Goal: Check status: Check status

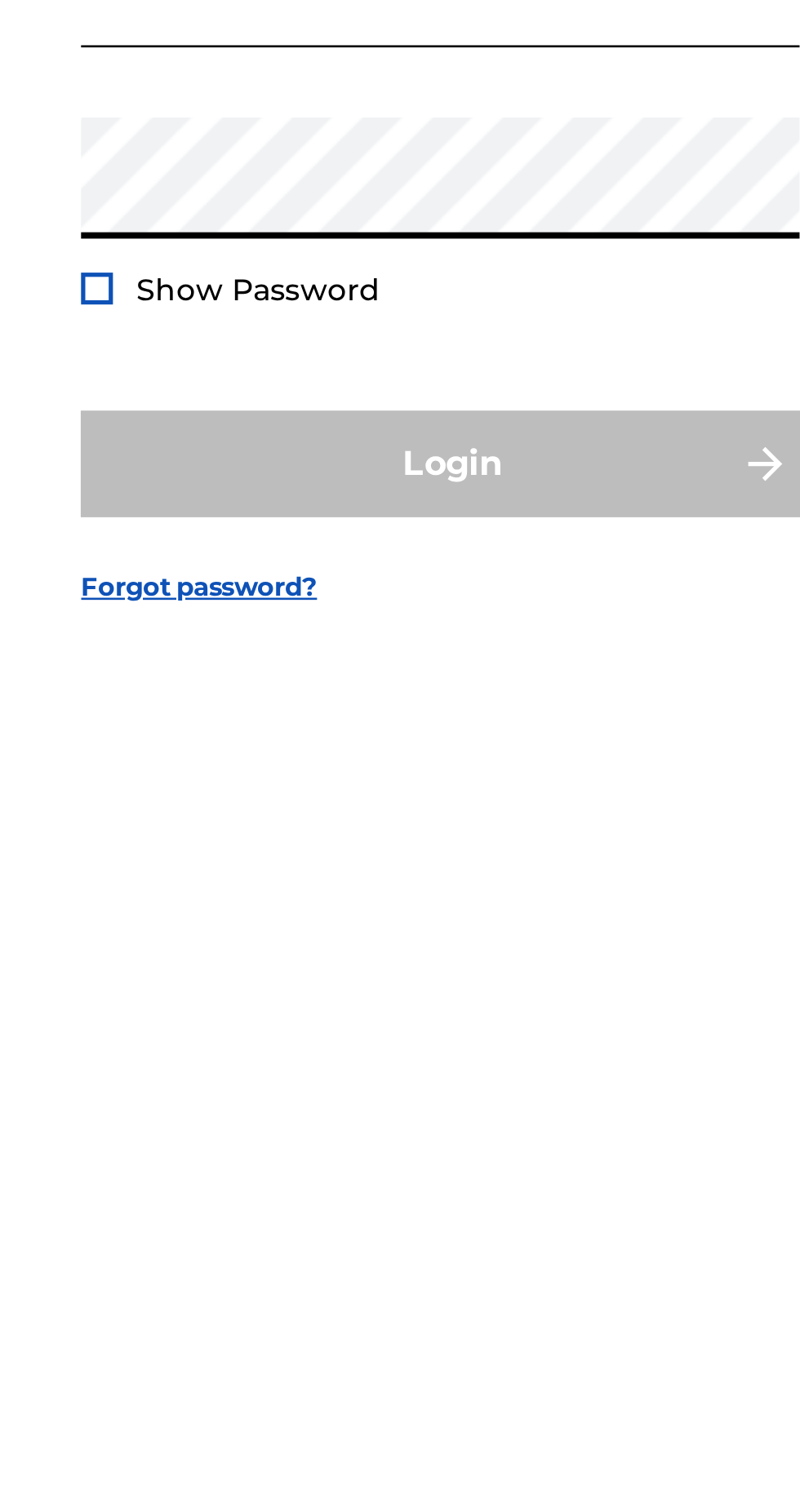
click at [272, 733] on input "Email Address" at bounding box center [394, 710] width 276 height 47
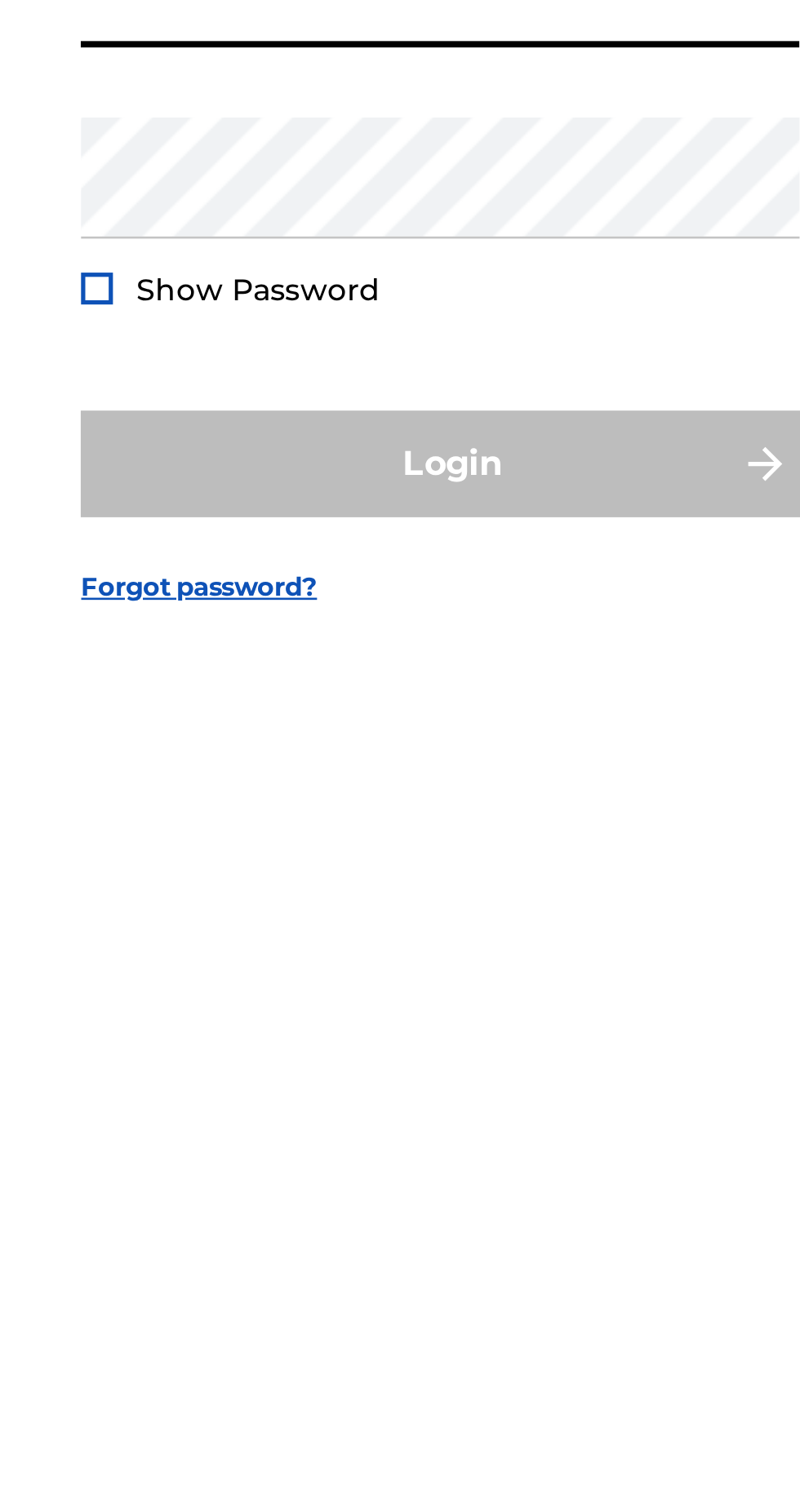
type input "[PERSON_NAME][EMAIL_ADDRESS][DOMAIN_NAME]"
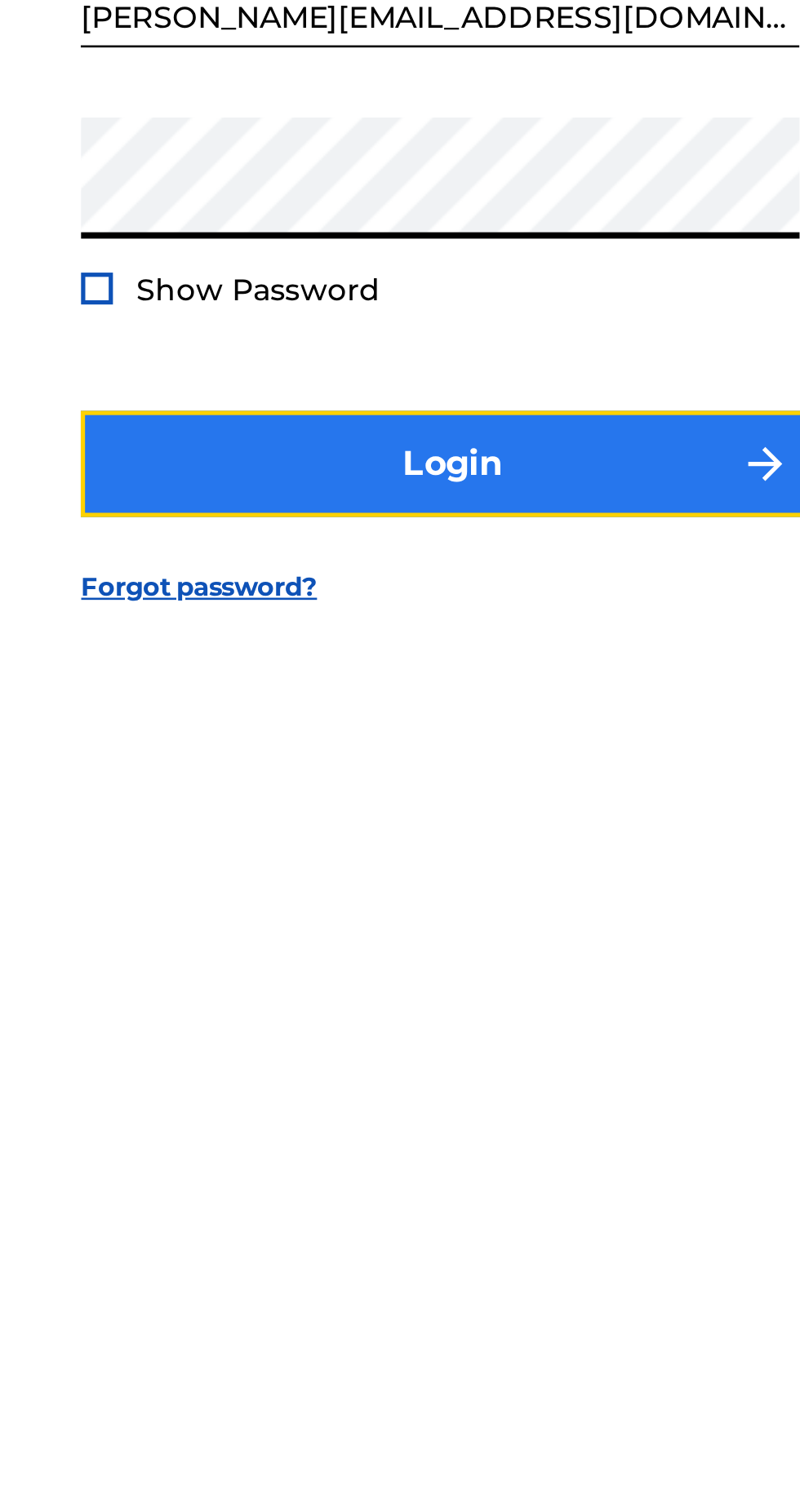
click at [434, 914] on button "Login" at bounding box center [399, 893] width 286 height 41
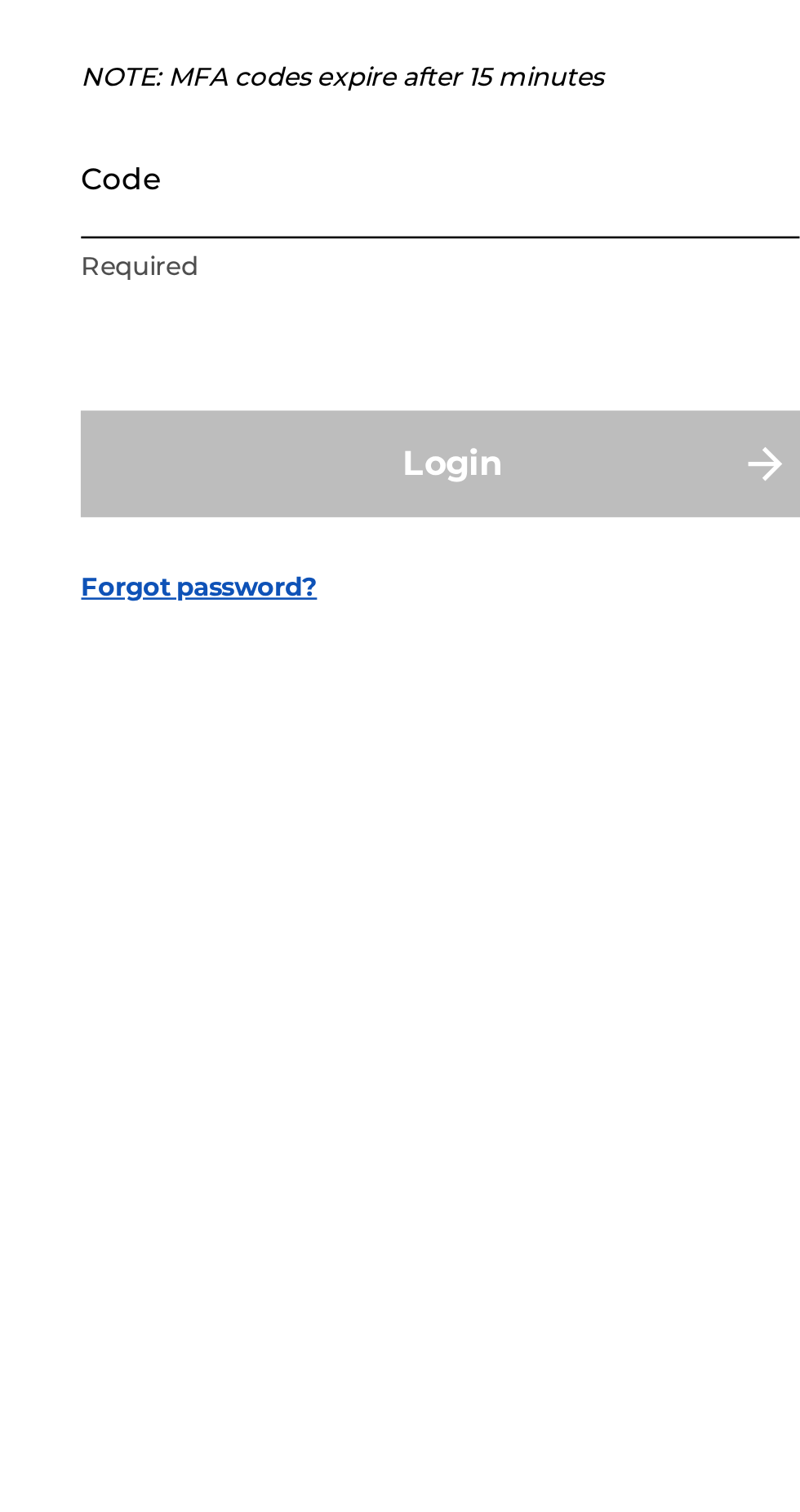
click at [268, 806] on input "Code" at bounding box center [394, 782] width 276 height 47
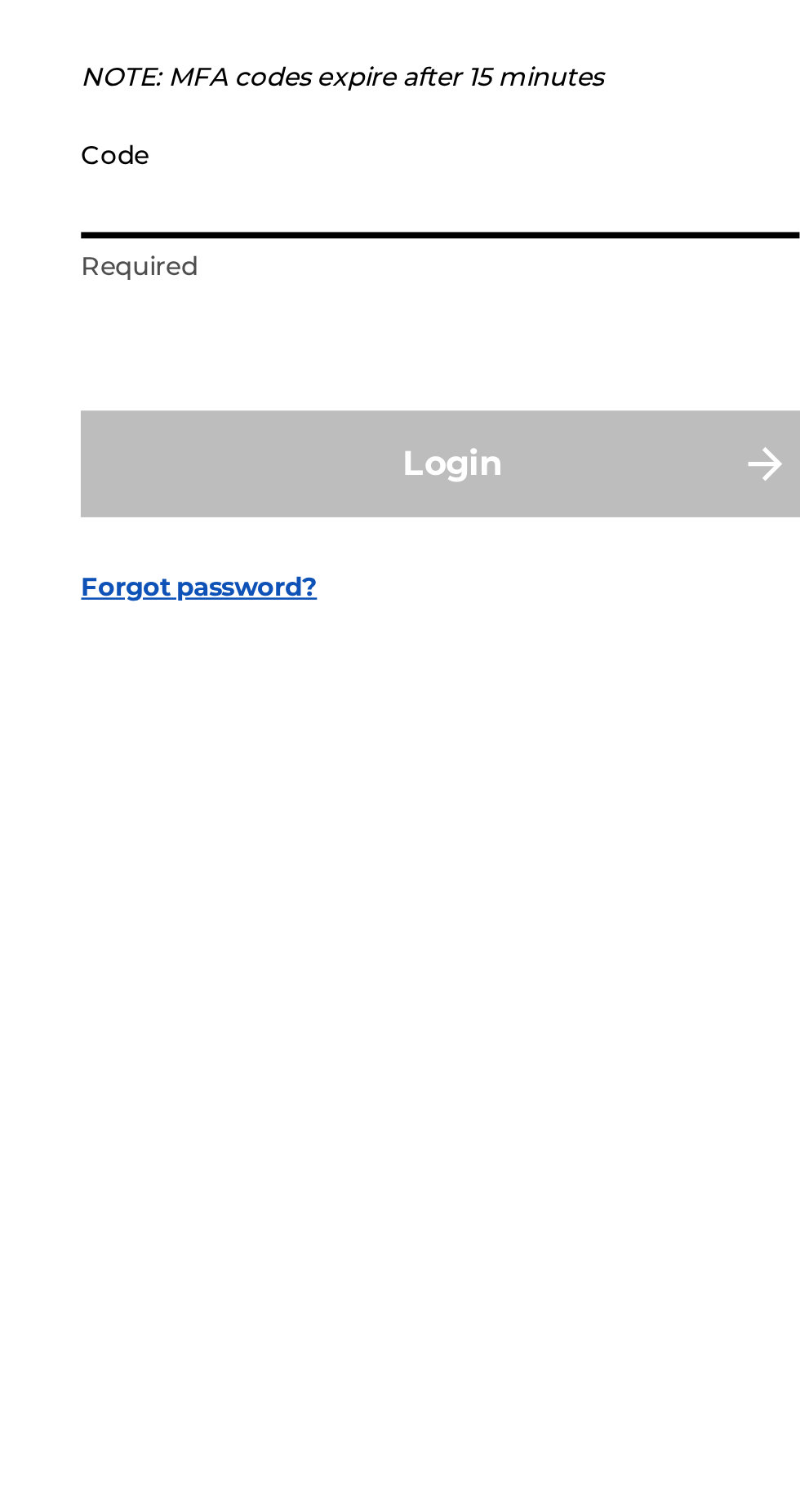
click at [266, 806] on input "Code" at bounding box center [394, 782] width 276 height 47
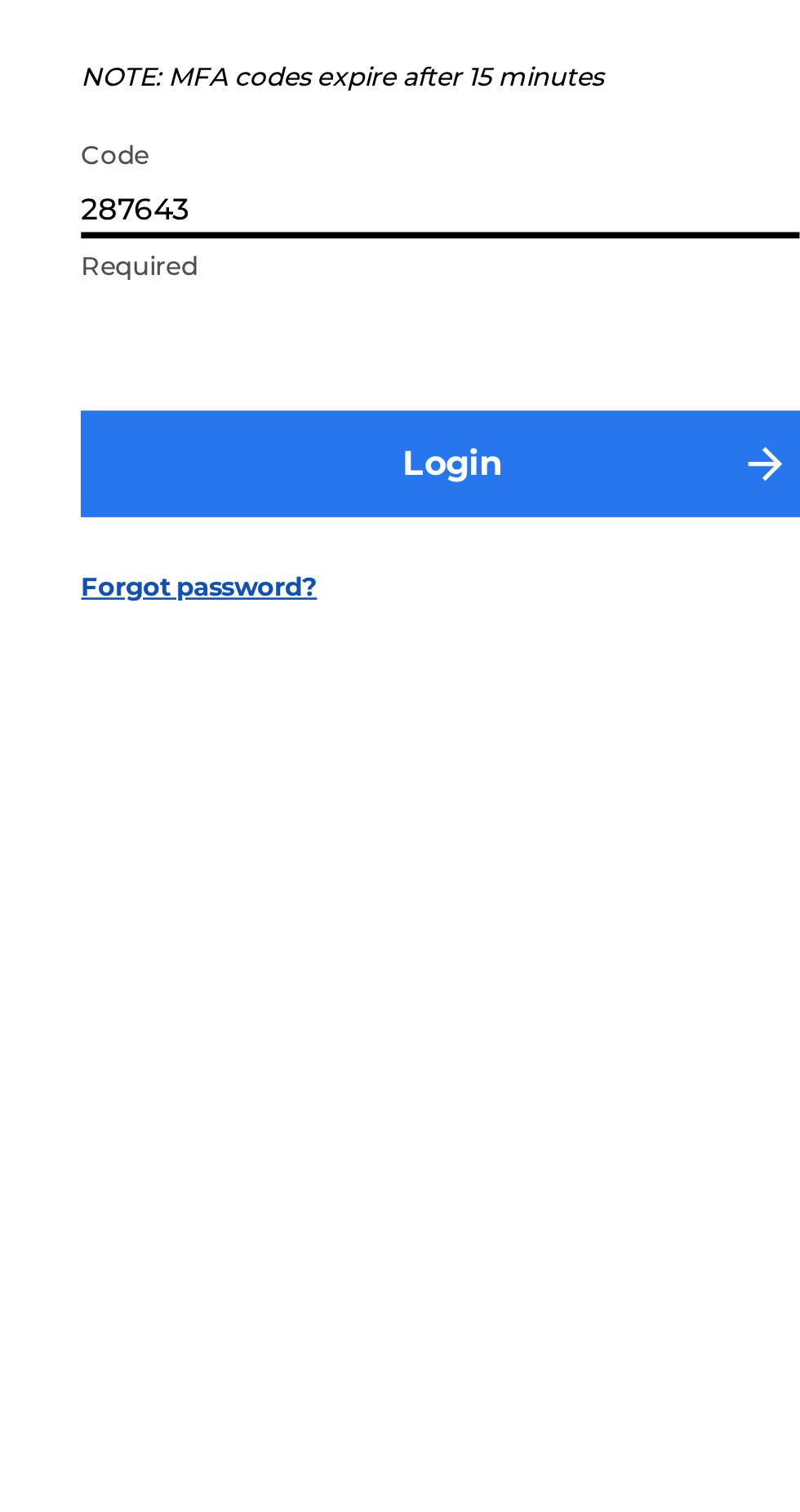
type input "287643"
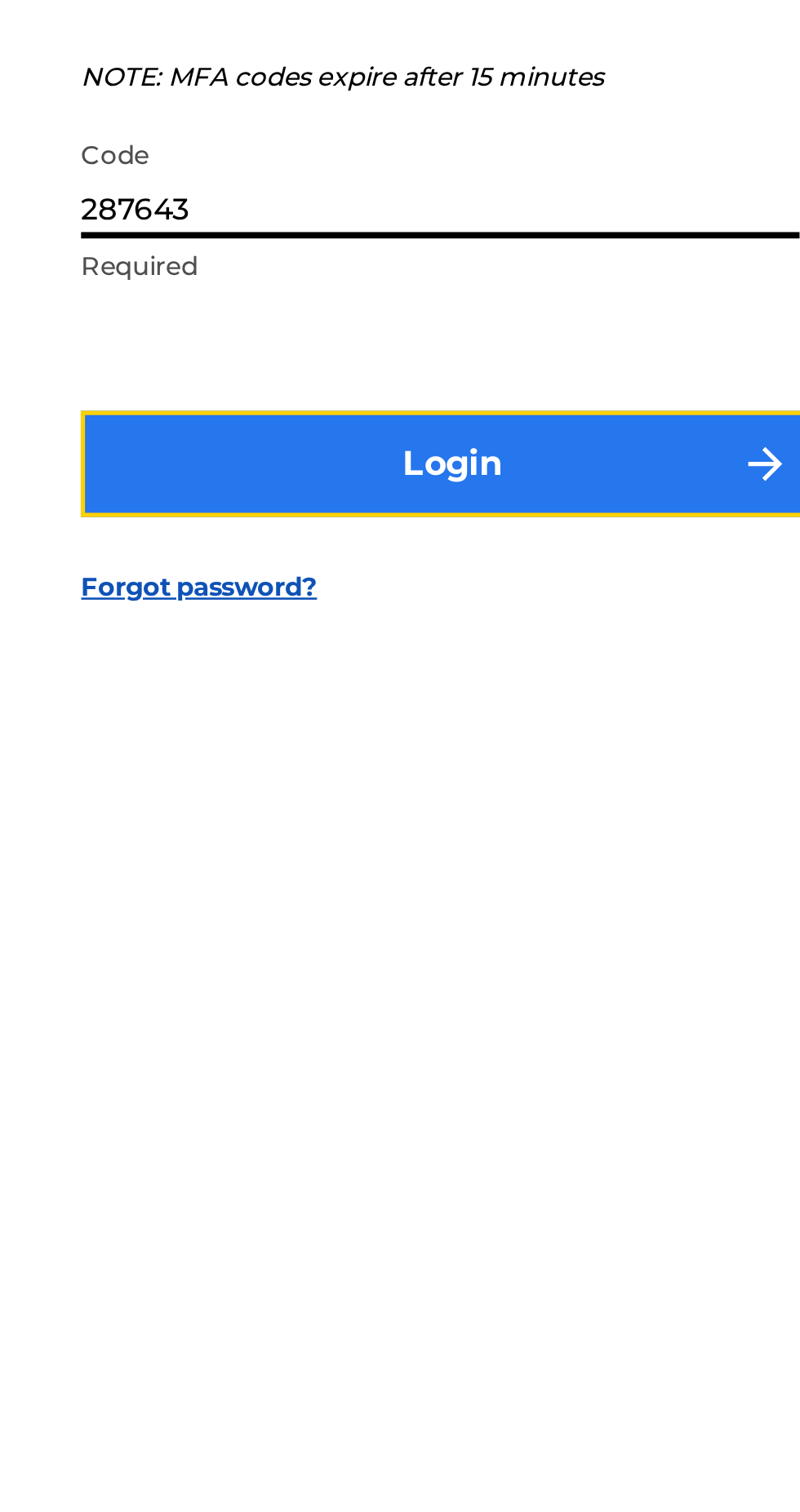
click at [273, 912] on button "Login" at bounding box center [399, 891] width 286 height 41
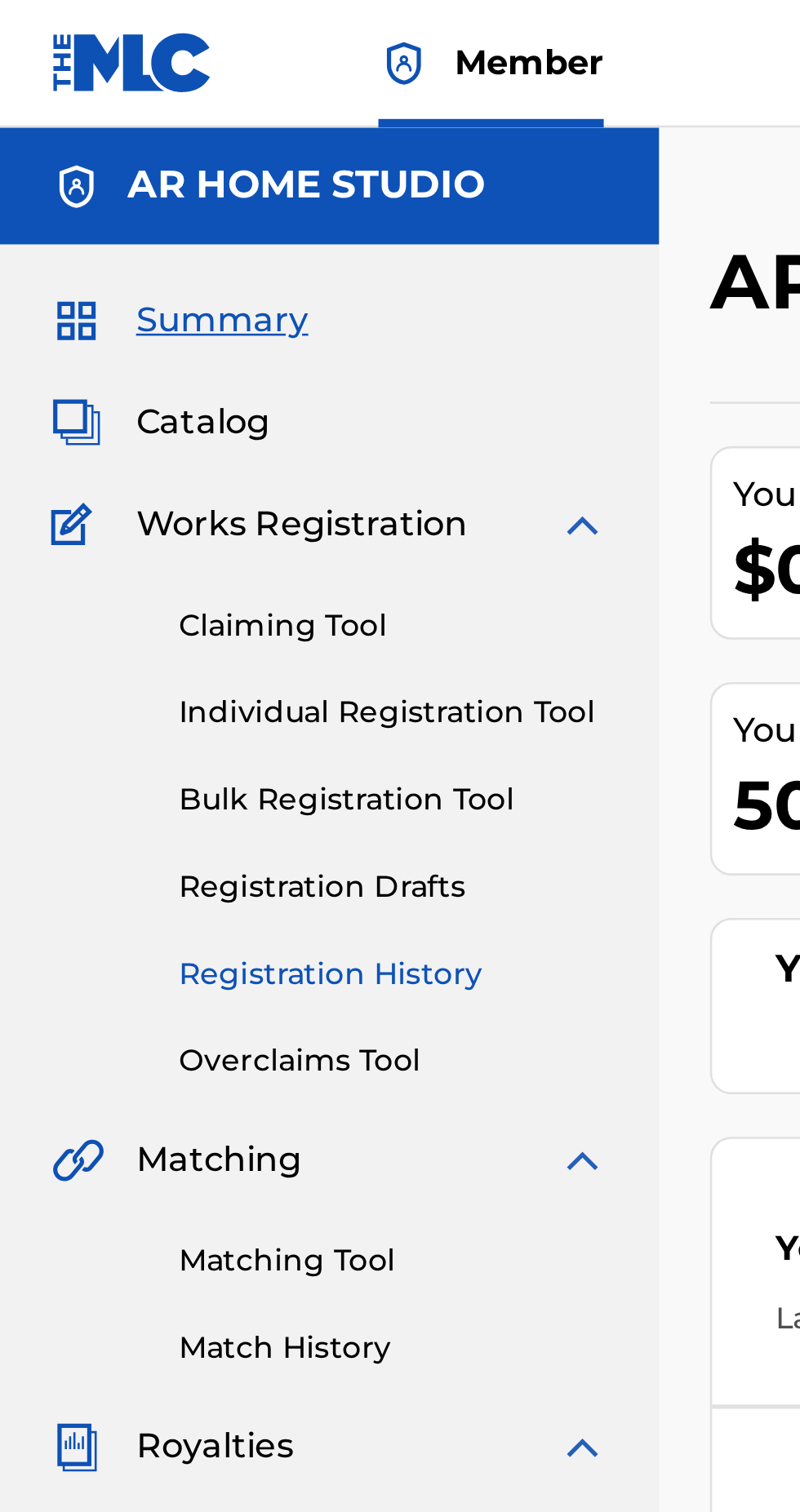
click at [177, 374] on link "Registration History" at bounding box center [151, 373] width 165 height 17
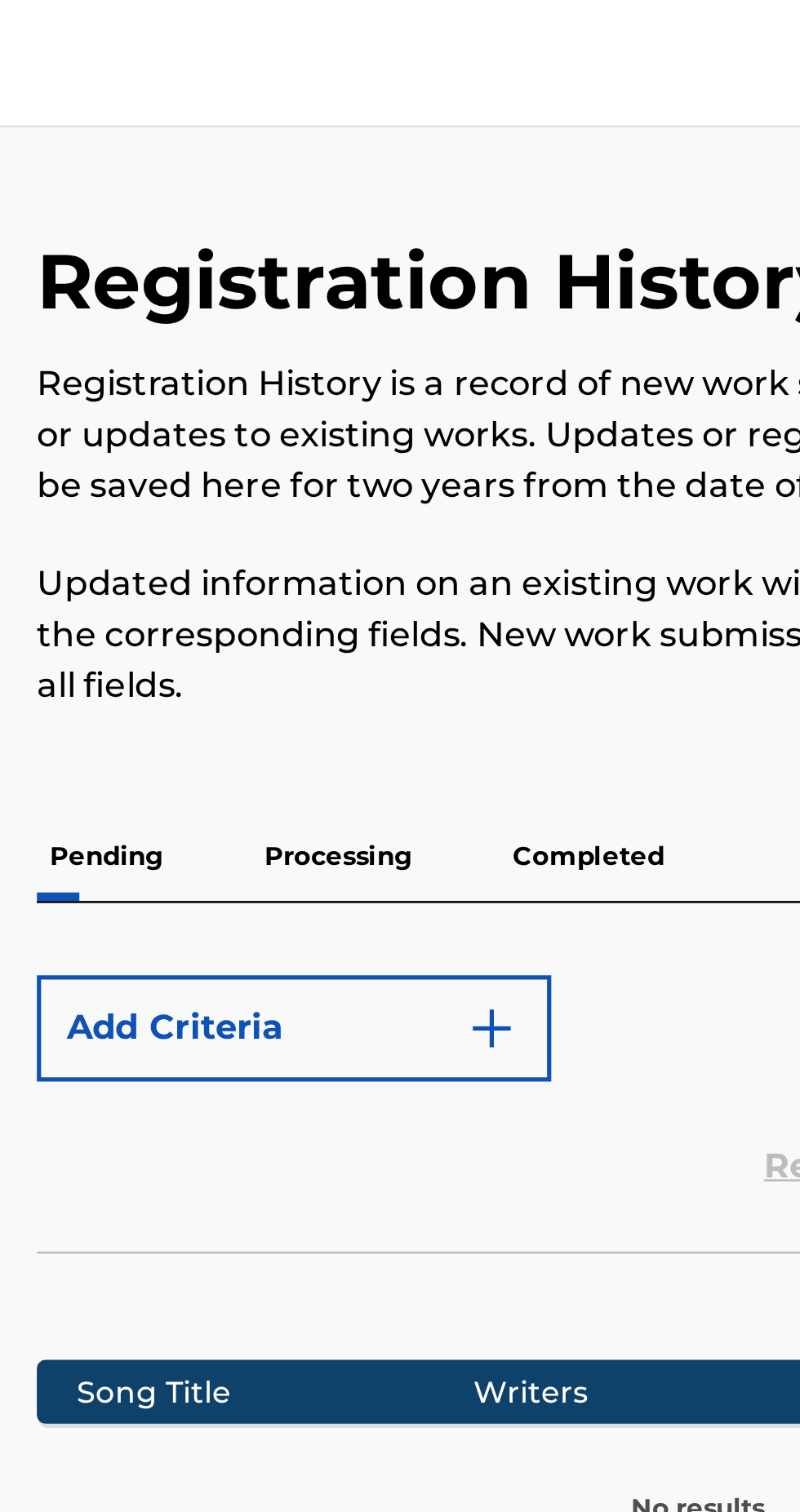
click at [491, 330] on p "Completed" at bounding box center [485, 328] width 68 height 34
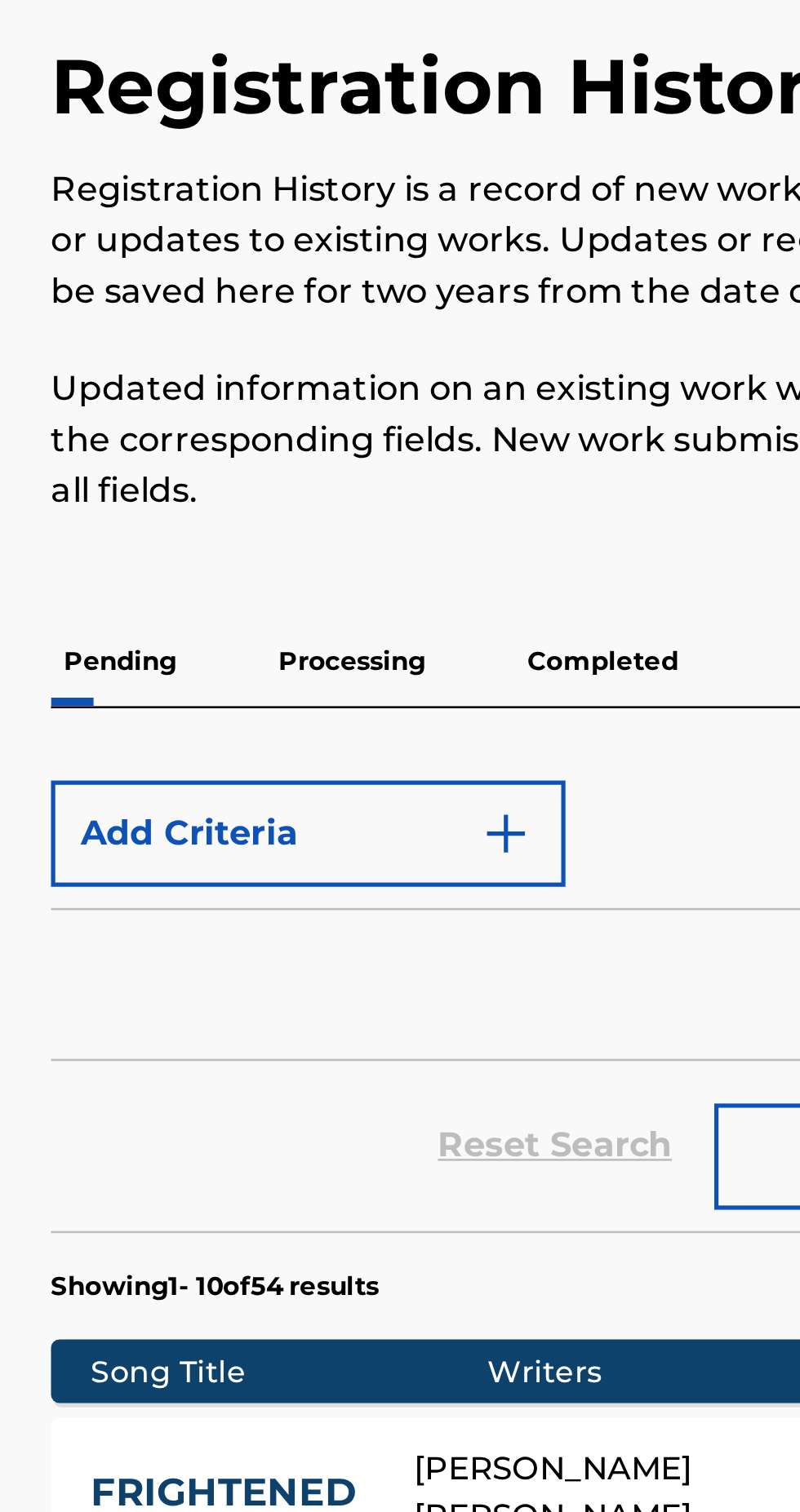
click at [306, 332] on p "Pending" at bounding box center [299, 328] width 53 height 34
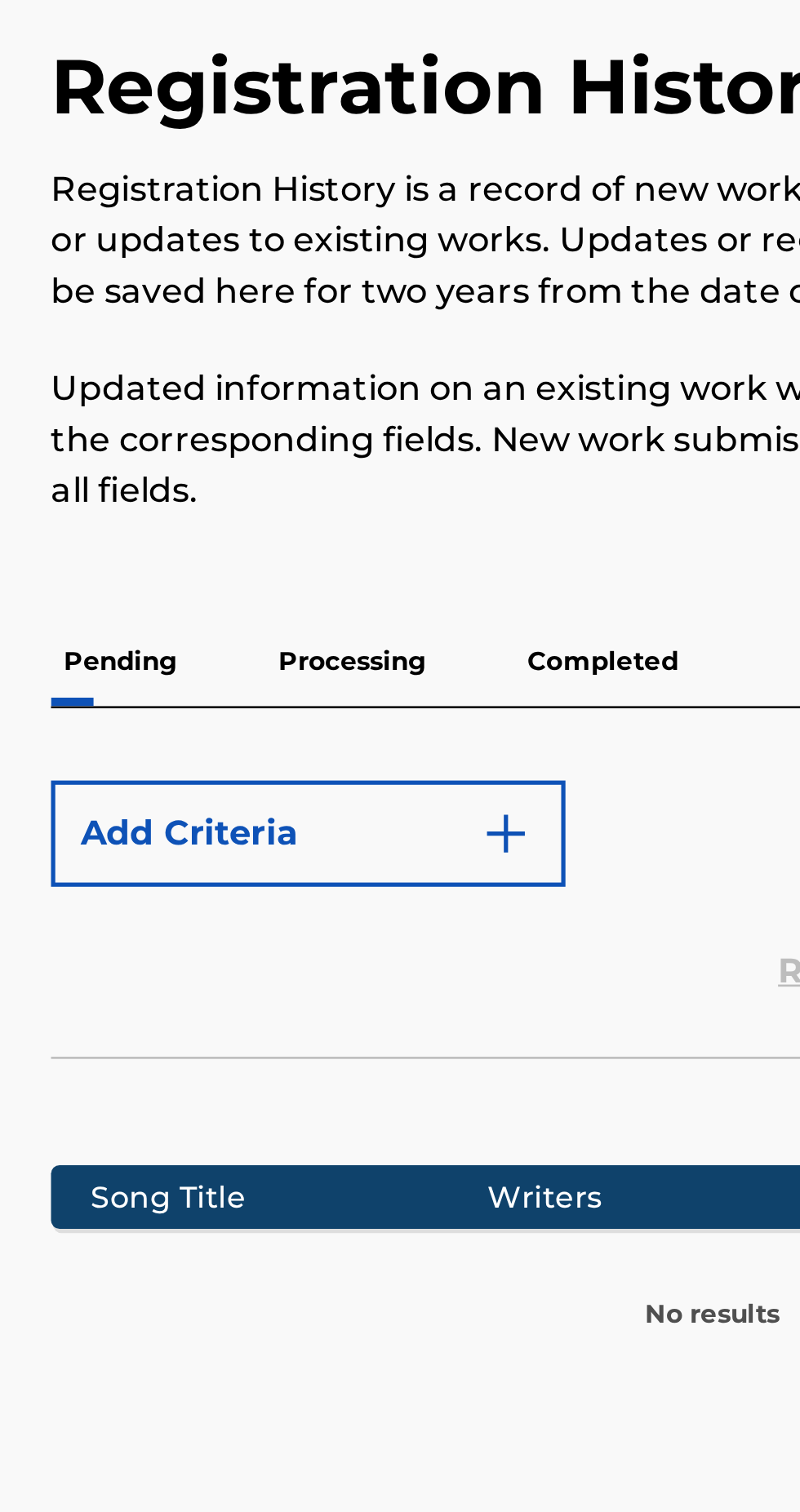
click at [378, 328] on p "Processing" at bounding box center [388, 328] width 66 height 34
click at [388, 327] on p "Processing" at bounding box center [388, 328] width 66 height 34
click at [383, 326] on p "Processing" at bounding box center [388, 328] width 66 height 34
click at [483, 323] on p "Completed" at bounding box center [485, 328] width 68 height 34
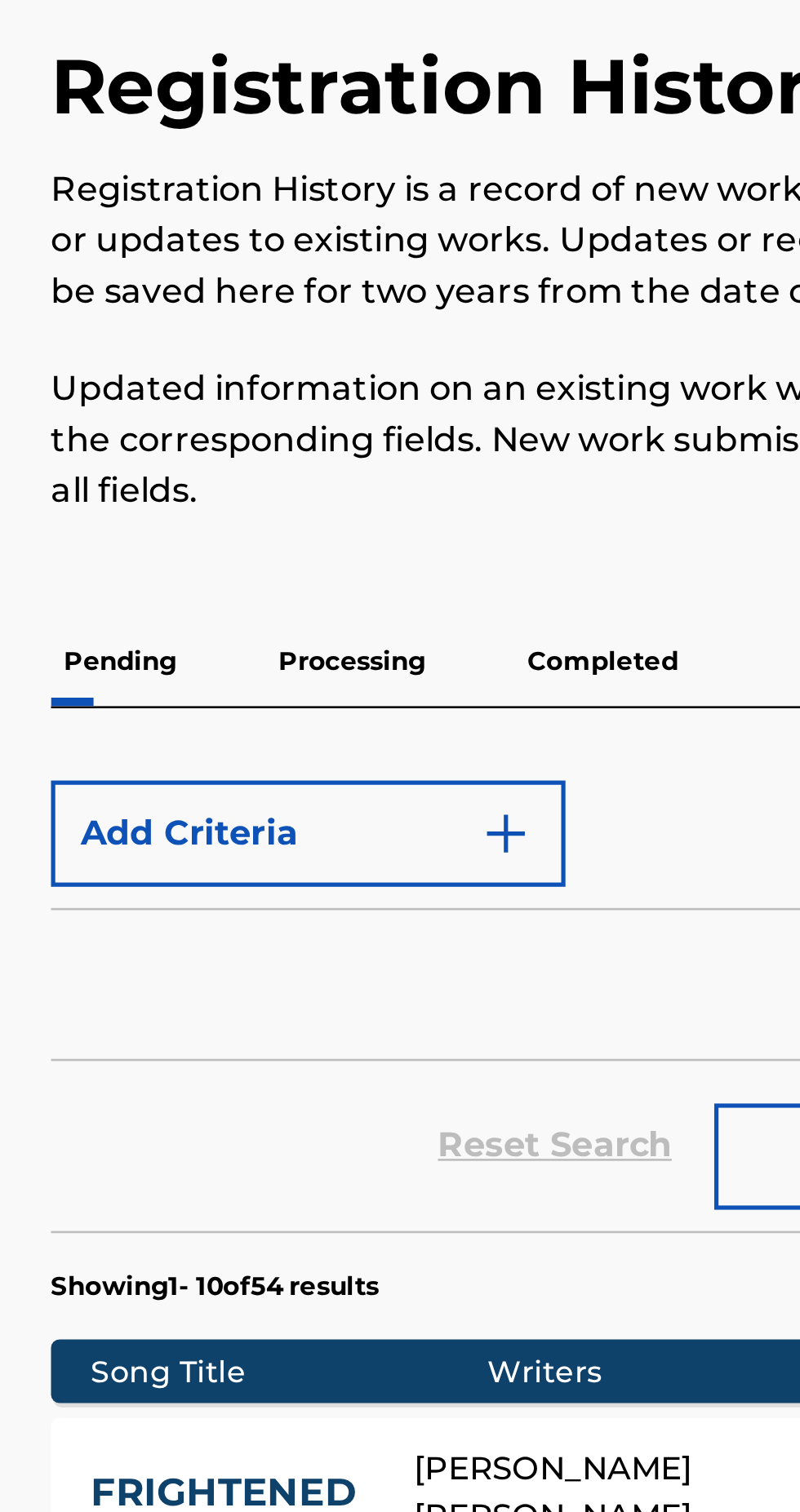
click at [388, 336] on p "Processing" at bounding box center [388, 328] width 66 height 34
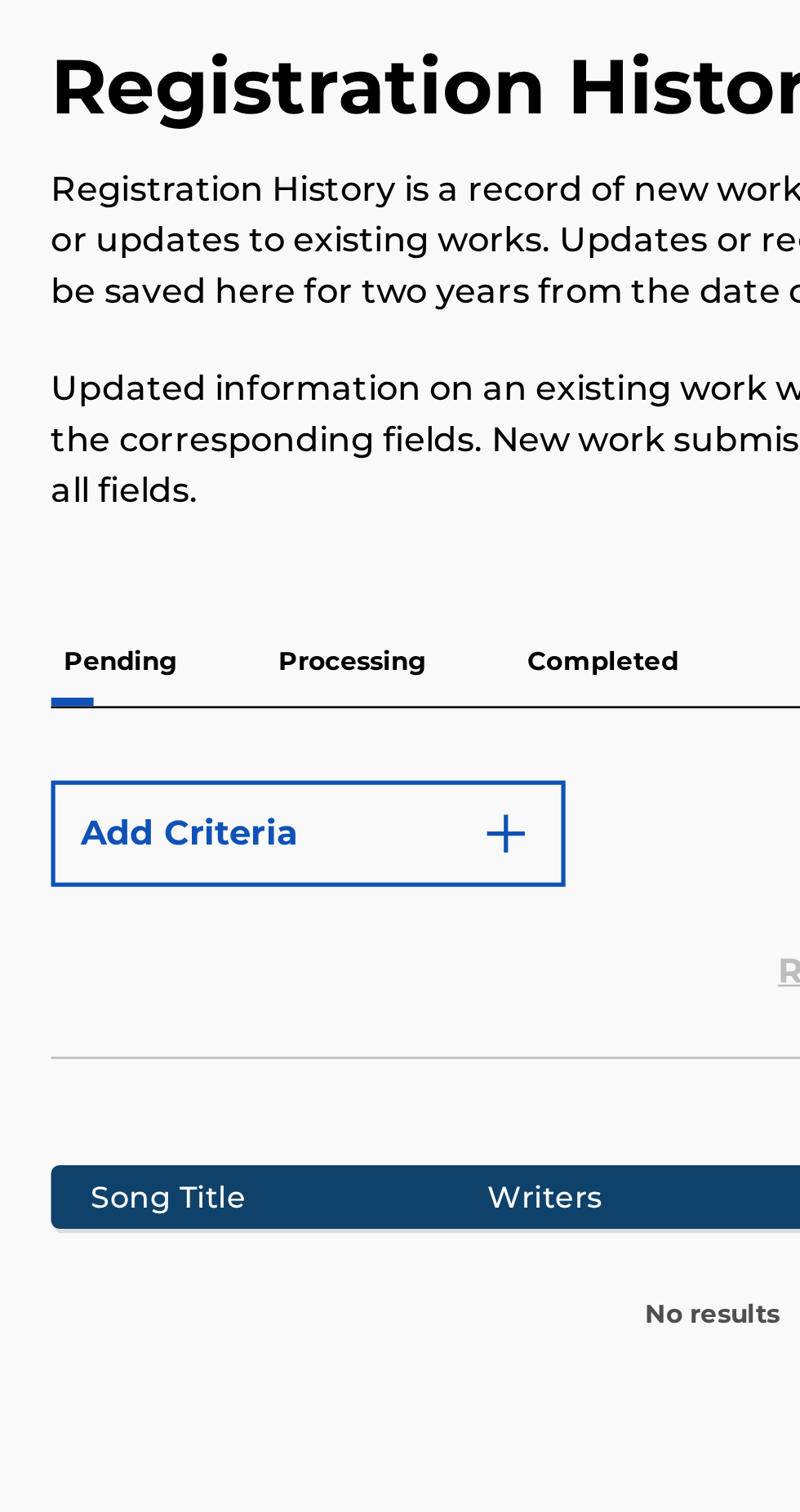
click at [487, 325] on p "Completed" at bounding box center [485, 328] width 68 height 34
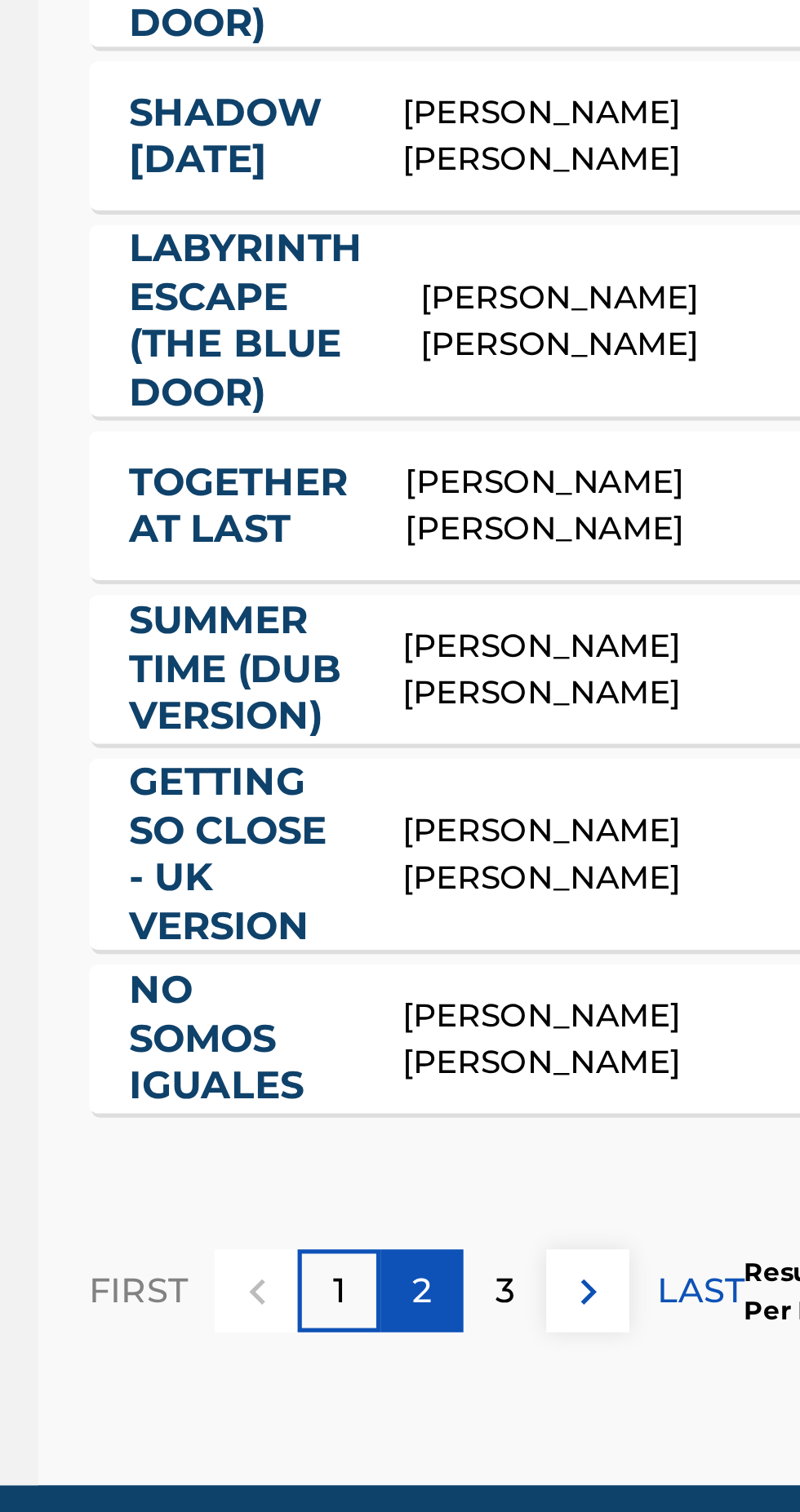
click at [407, 1368] on div "2" at bounding box center [400, 1359] width 32 height 32
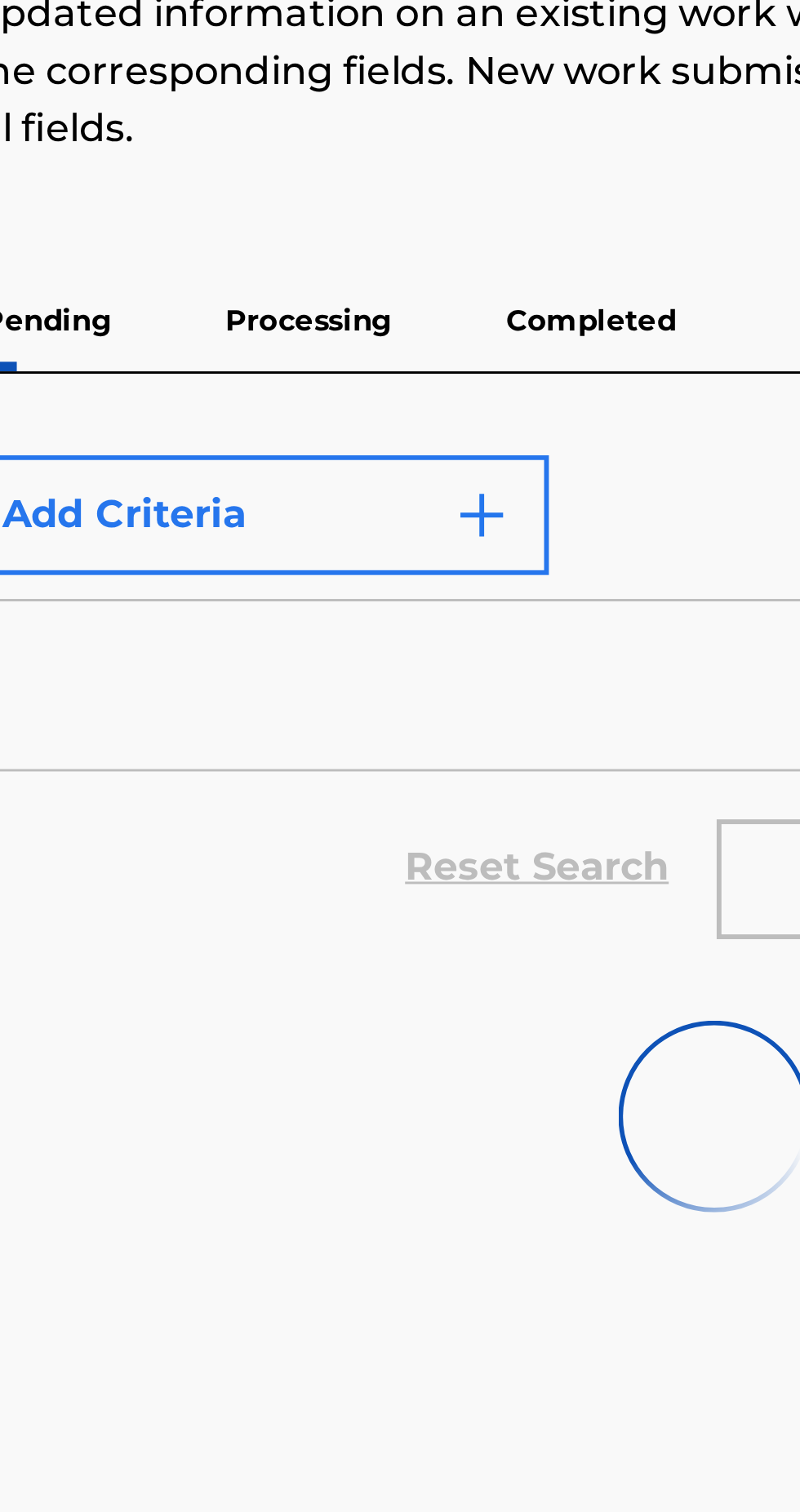
click at [451, 395] on img "Search Form" at bounding box center [448, 395] width 20 height 20
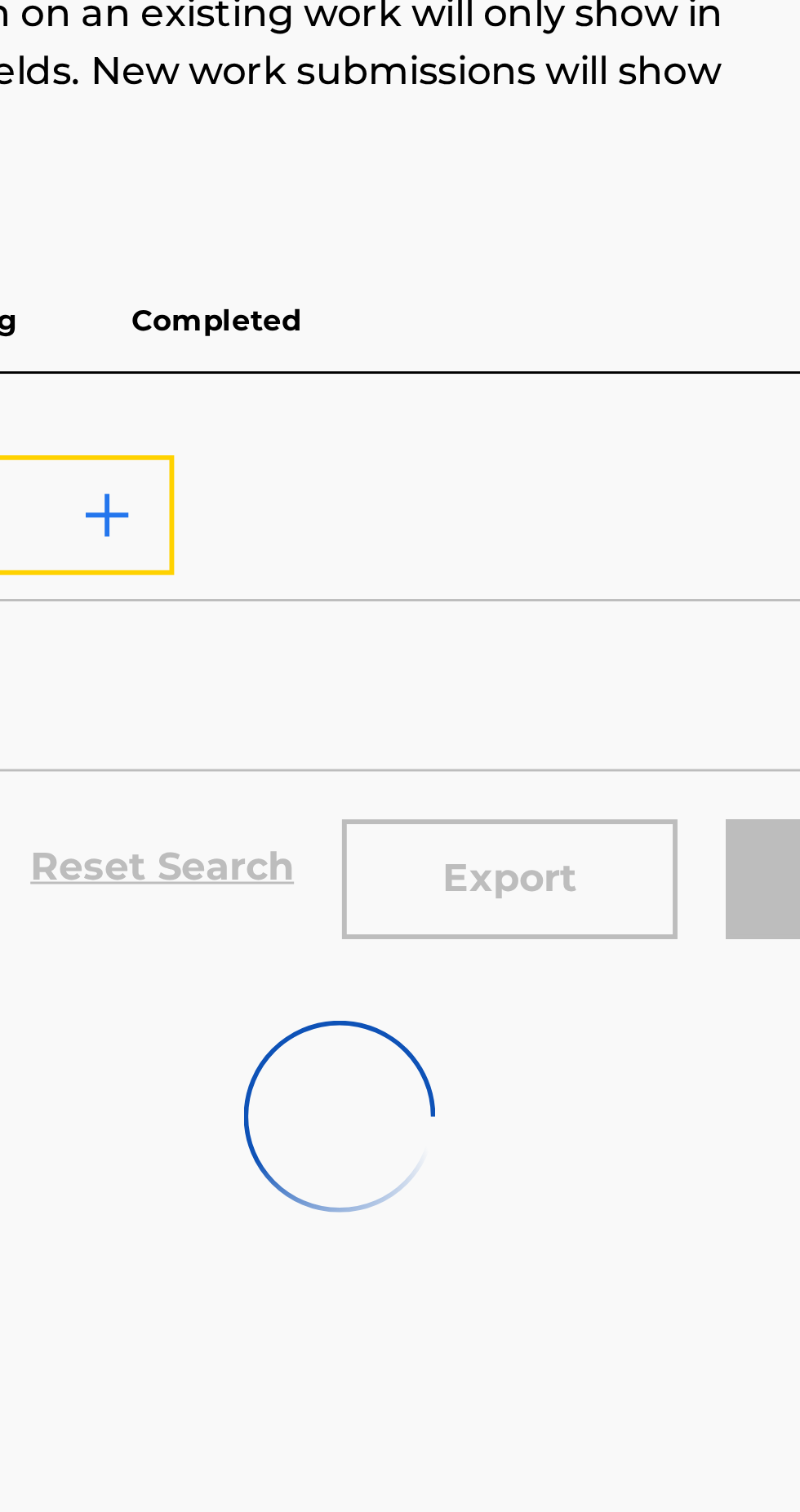
click at [440, 396] on img "Search Form" at bounding box center [448, 395] width 20 height 20
